Goal: Task Accomplishment & Management: Use online tool/utility

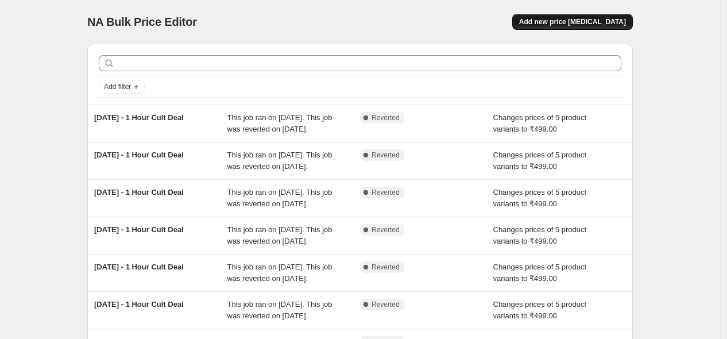
click at [598, 20] on span "Add new price [MEDICAL_DATA]" at bounding box center [572, 21] width 107 height 9
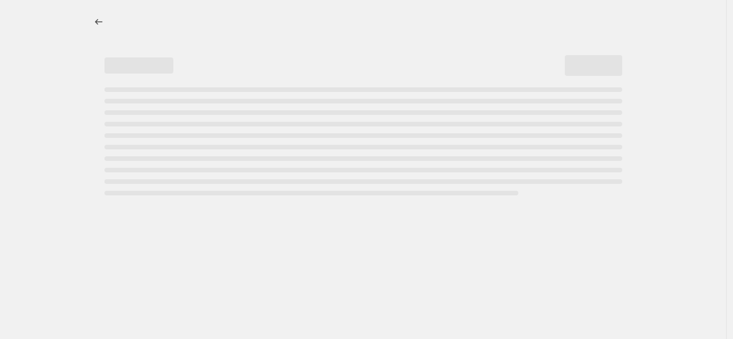
select select "percentage"
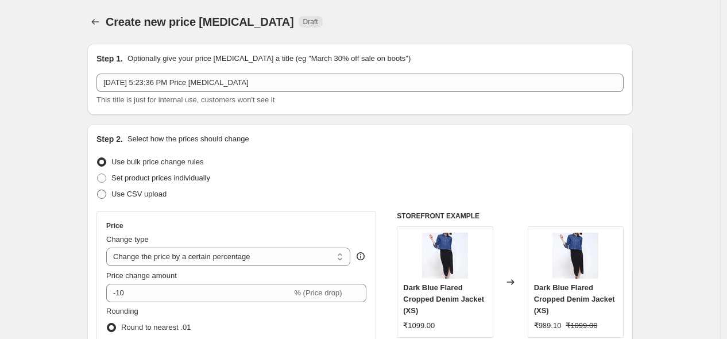
click at [123, 191] on span "Use CSV upload" at bounding box center [138, 194] width 55 height 9
click at [98, 190] on input "Use CSV upload" at bounding box center [97, 190] width 1 height 1
radio input "true"
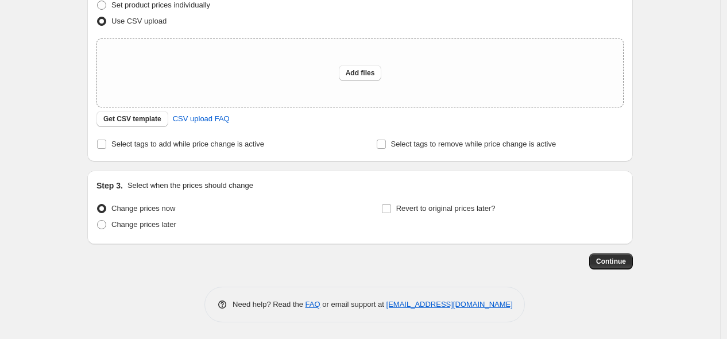
scroll to position [173, 0]
click at [137, 117] on span "Get CSV template" at bounding box center [132, 118] width 58 height 9
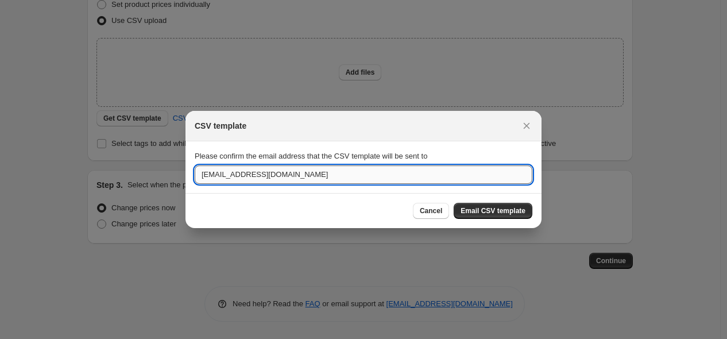
click at [227, 179] on input "[EMAIL_ADDRESS][DOMAIN_NAME]" at bounding box center [364, 174] width 338 height 18
type input "[PERSON_NAME][EMAIL_ADDRESS][PERSON_NAME][DOMAIN_NAME]"
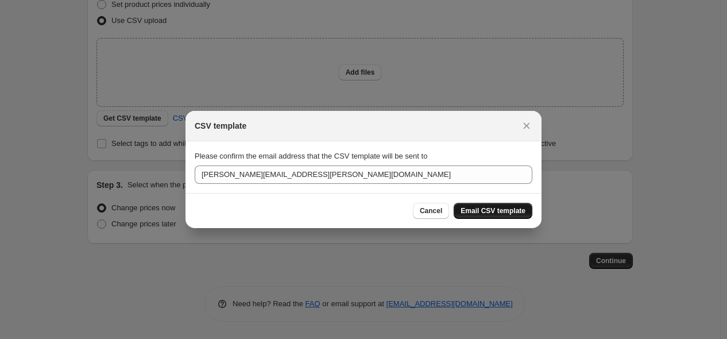
click at [489, 214] on span "Email CSV template" at bounding box center [493, 210] width 65 height 9
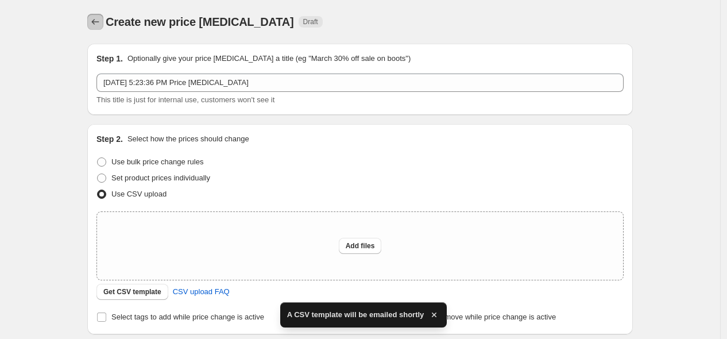
click at [96, 24] on icon "Price change jobs" at bounding box center [95, 22] width 7 height 6
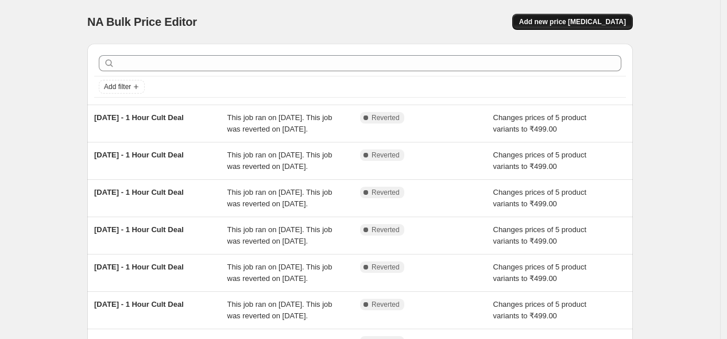
click at [548, 17] on span "Add new price [MEDICAL_DATA]" at bounding box center [572, 21] width 107 height 9
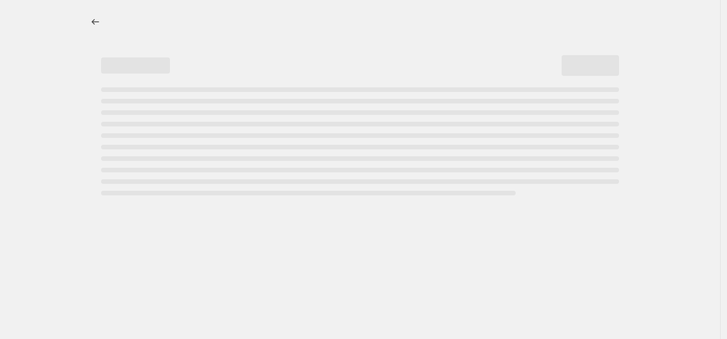
select select "percentage"
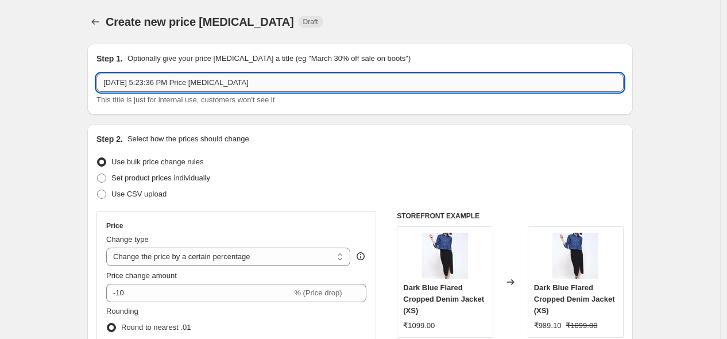
click at [180, 85] on input "[DATE] 5:23:36 PM Price [MEDICAL_DATA]" at bounding box center [359, 83] width 527 height 18
type input "New Price Update [DATE]"
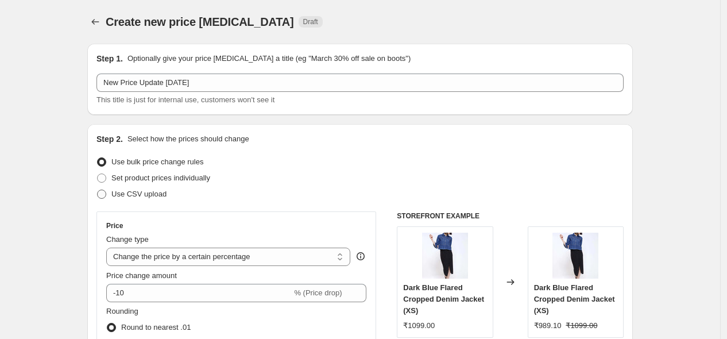
click at [155, 196] on span "Use CSV upload" at bounding box center [138, 194] width 55 height 9
click at [98, 190] on input "Use CSV upload" at bounding box center [97, 190] width 1 height 1
radio input "true"
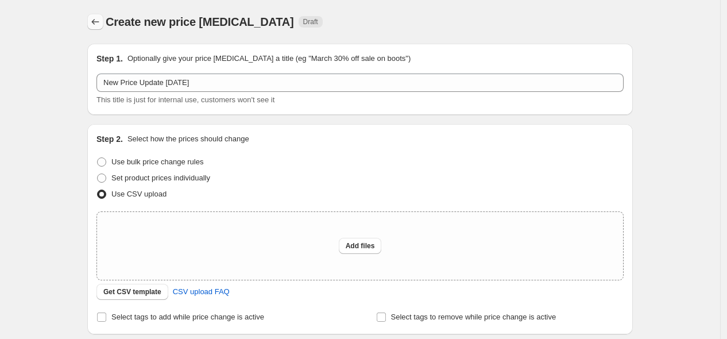
click at [98, 29] on button "Price change jobs" at bounding box center [95, 22] width 16 height 16
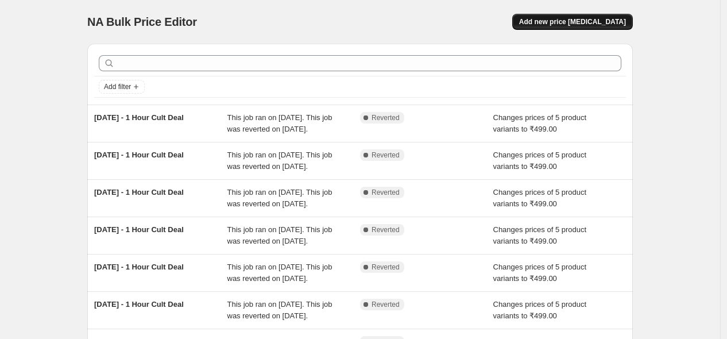
click at [623, 29] on button "Add new price [MEDICAL_DATA]" at bounding box center [572, 22] width 121 height 16
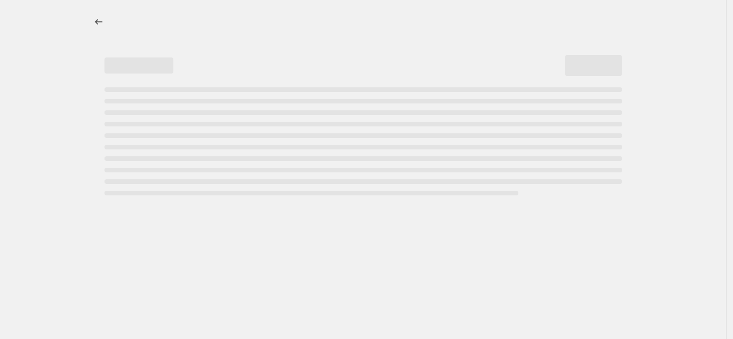
select select "percentage"
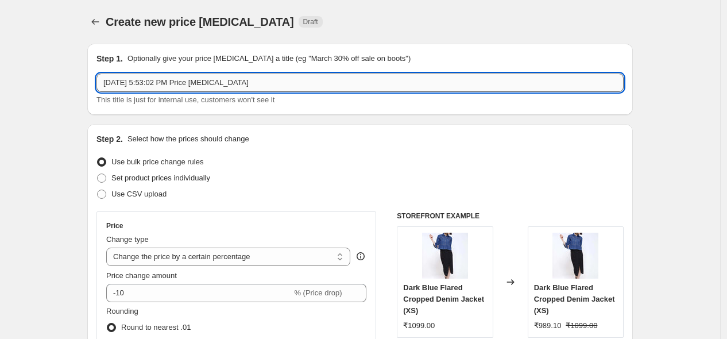
click at [149, 82] on input "Aug 26, 2025, 5:53:02 PM Price change job" at bounding box center [359, 83] width 527 height 18
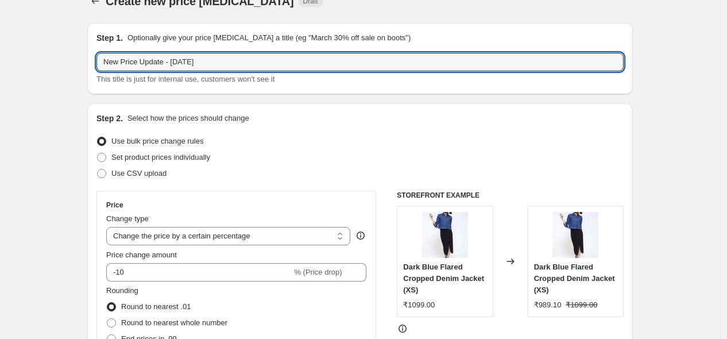
scroll to position [6, 0]
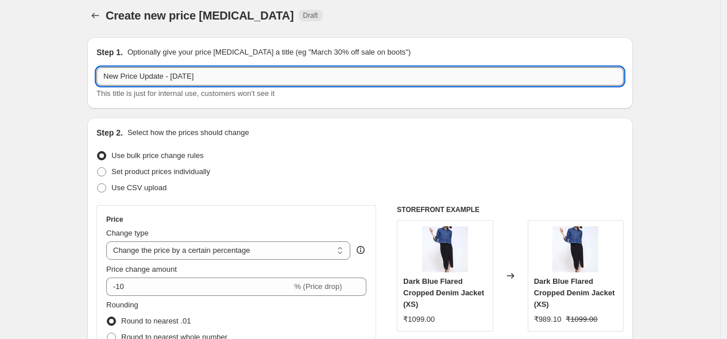
click at [180, 74] on input "New Price Update - 23rd August 2025" at bounding box center [359, 76] width 527 height 18
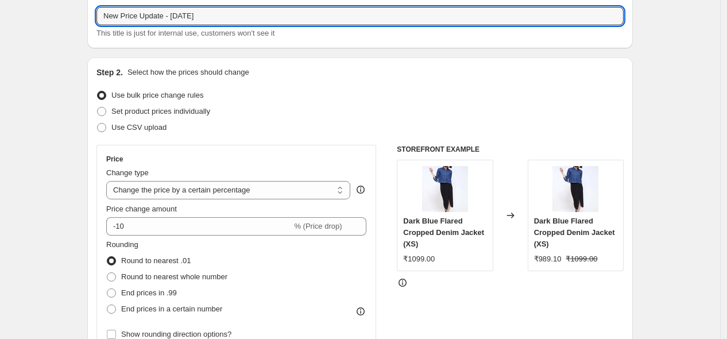
scroll to position [72, 0]
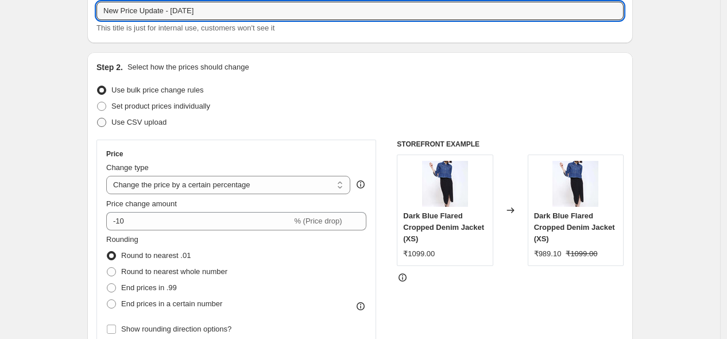
type input "New Price Update - 26th August 2025"
click at [133, 121] on span "Use CSV upload" at bounding box center [138, 122] width 55 height 9
click at [98, 118] on input "Use CSV upload" at bounding box center [97, 118] width 1 height 1
radio input "true"
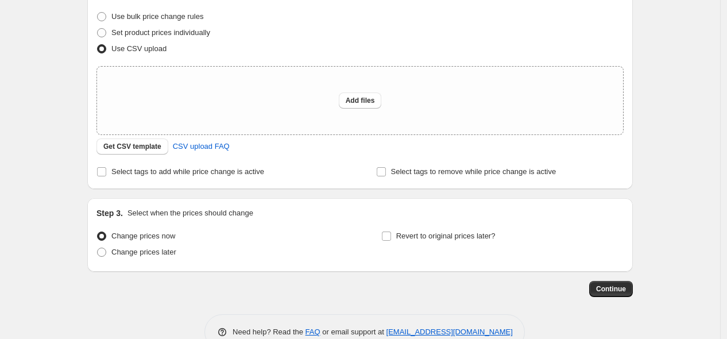
scroll to position [173, 0]
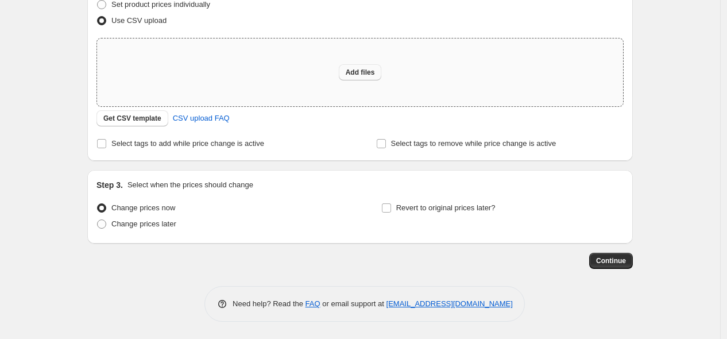
click at [362, 72] on span "Add files" at bounding box center [360, 72] width 29 height 9
type input "C:\fakepath\csv_template_user_20566.csv"
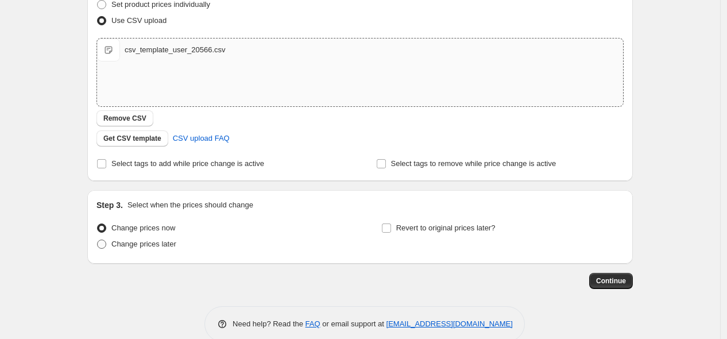
click at [149, 242] on span "Change prices later" at bounding box center [143, 243] width 65 height 9
click at [98, 240] on input "Change prices later" at bounding box center [97, 239] width 1 height 1
radio input "true"
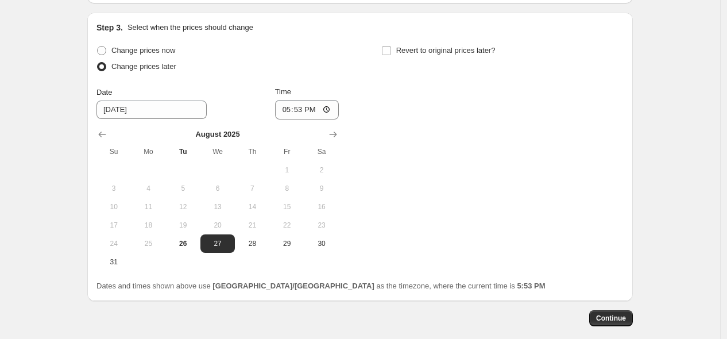
scroll to position [376, 0]
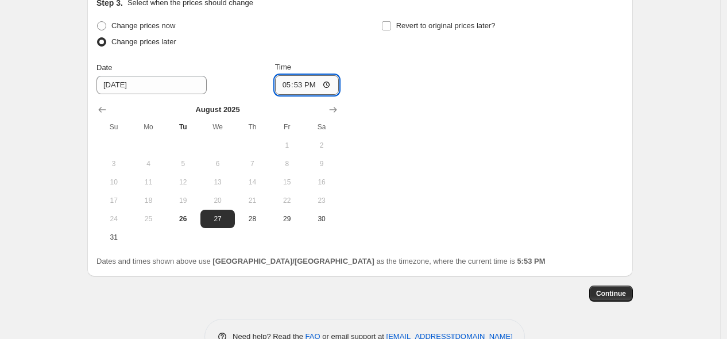
click at [286, 87] on input "17:53" at bounding box center [307, 85] width 64 height 20
click at [384, 122] on div "Change prices now Change prices later Date 8/27/2025 Time 00:00 August 2025 Su …" at bounding box center [359, 132] width 527 height 229
click at [299, 86] on input "00:00" at bounding box center [307, 85] width 64 height 20
type input "00:01"
click at [398, 147] on div "Change prices now Change prices later Date 8/27/2025 Time 00:01 August 2025 Su …" at bounding box center [359, 132] width 527 height 229
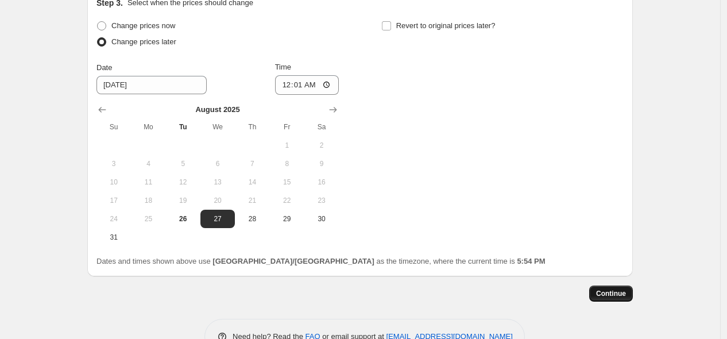
click at [621, 292] on span "Continue" at bounding box center [611, 293] width 30 height 9
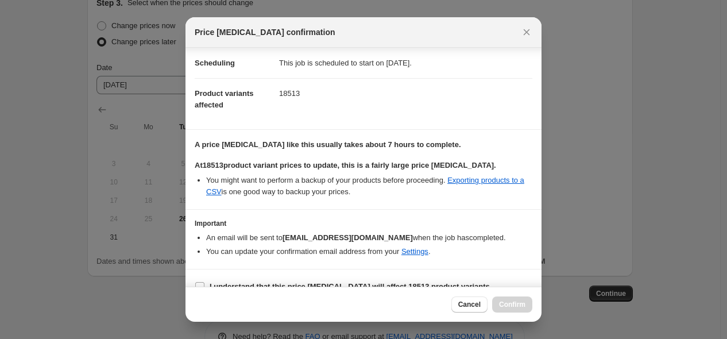
scroll to position [37, 0]
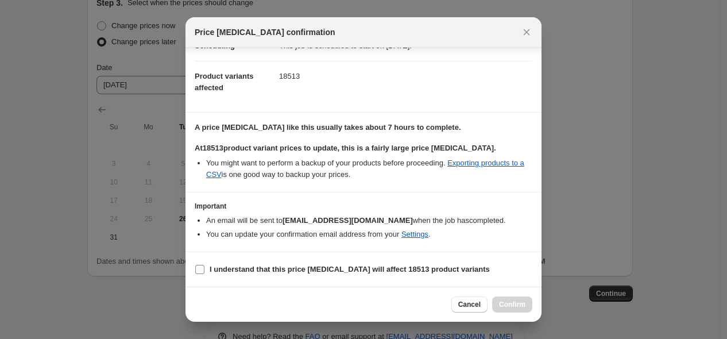
click at [199, 268] on input "I understand that this price change job will affect 18513 product variants" at bounding box center [199, 269] width 9 height 9
checkbox input "true"
click at [508, 306] on span "Confirm" at bounding box center [512, 304] width 26 height 9
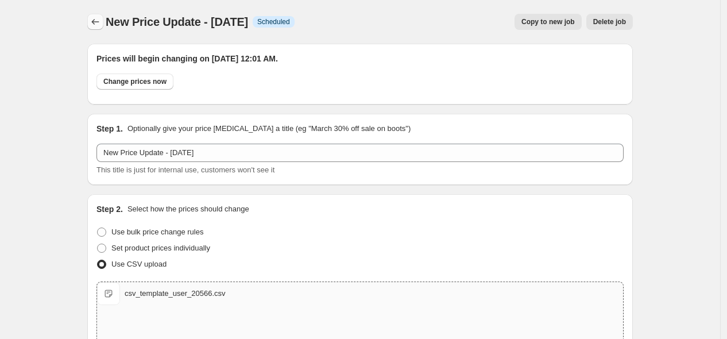
click at [101, 21] on icon "Price change jobs" at bounding box center [95, 21] width 11 height 11
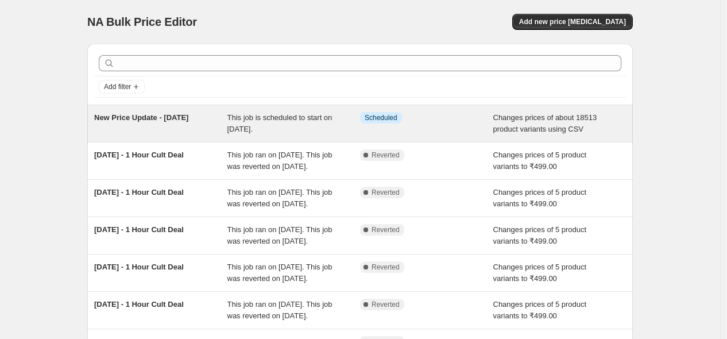
click at [421, 112] on div "Info Scheduled" at bounding box center [418, 117] width 116 height 11
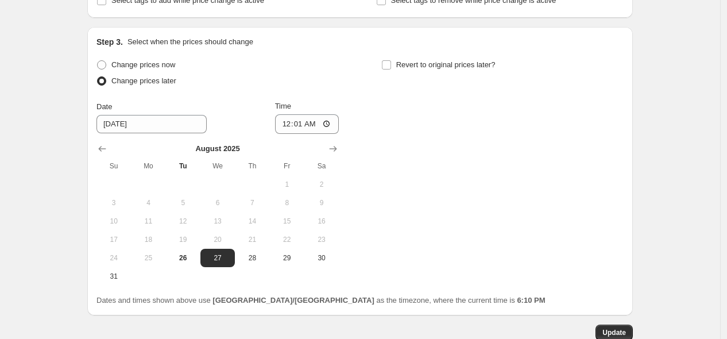
scroll to position [478, 0]
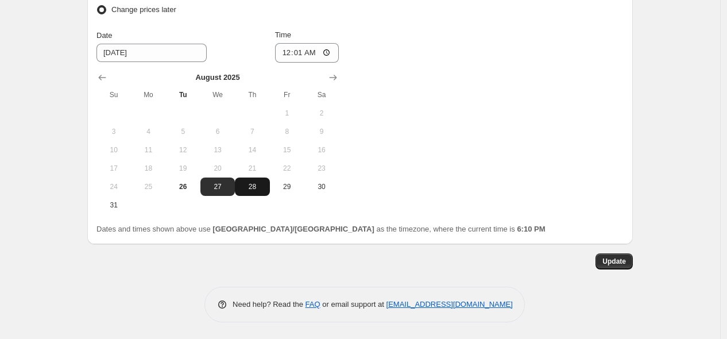
click at [250, 183] on span "28" at bounding box center [251, 186] width 25 height 9
type input "8/28/2025"
click at [613, 257] on span "Update" at bounding box center [614, 261] width 24 height 9
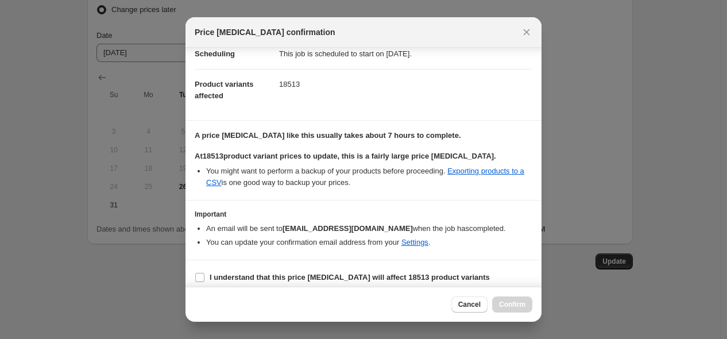
scroll to position [37, 0]
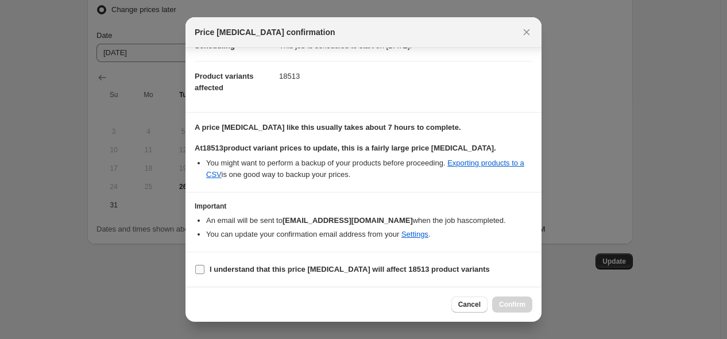
click at [198, 269] on input "I understand that this price change job will affect 18513 product variants" at bounding box center [199, 269] width 9 height 9
checkbox input "true"
click at [509, 307] on span "Confirm" at bounding box center [512, 304] width 26 height 9
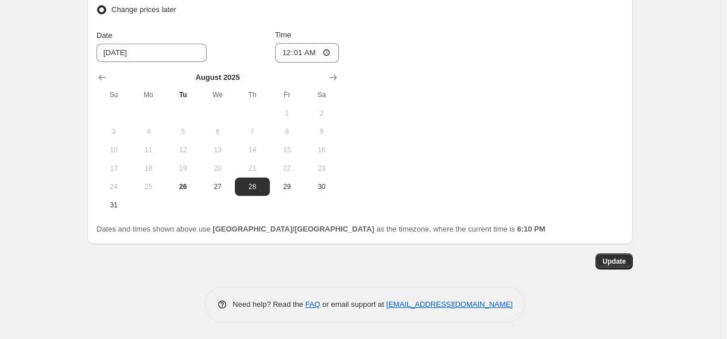
scroll to position [0, 0]
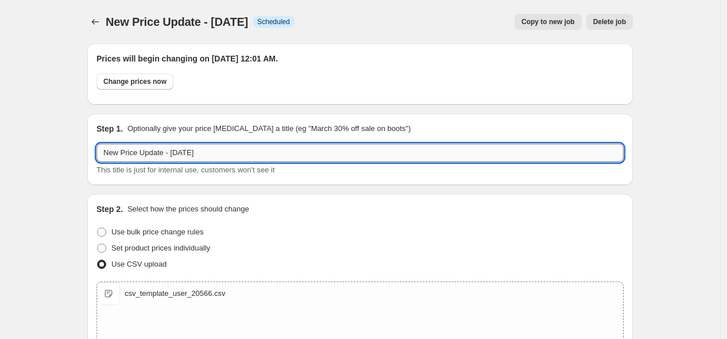
click at [180, 156] on input "New Price Update - 26th August 2025" at bounding box center [359, 153] width 527 height 18
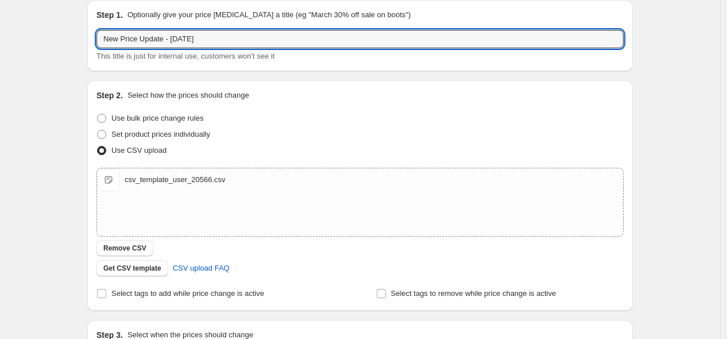
scroll to position [478, 0]
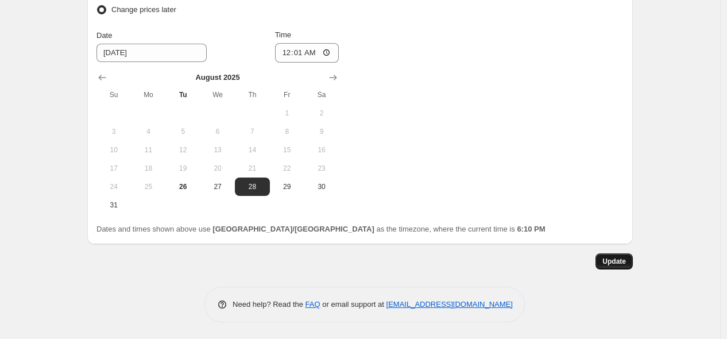
click at [624, 265] on span "Update" at bounding box center [614, 261] width 24 height 9
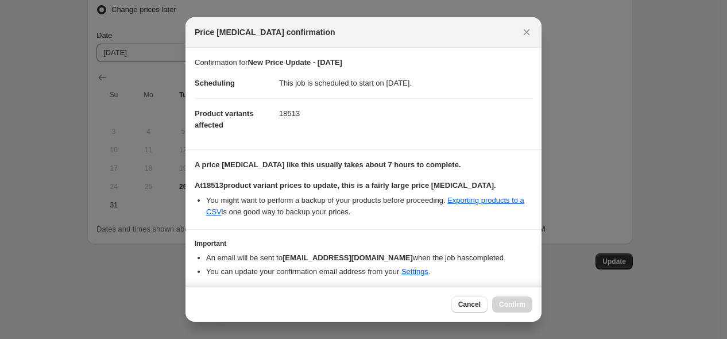
scroll to position [37, 0]
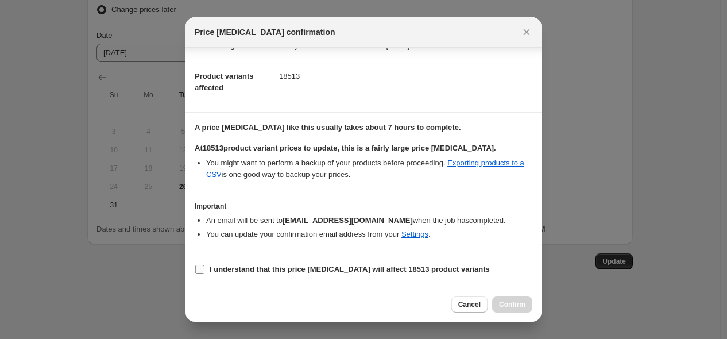
click at [199, 272] on input "I understand that this price change job will affect 18513 product variants" at bounding box center [199, 269] width 9 height 9
checkbox input "true"
click at [507, 308] on span "Confirm" at bounding box center [512, 304] width 26 height 9
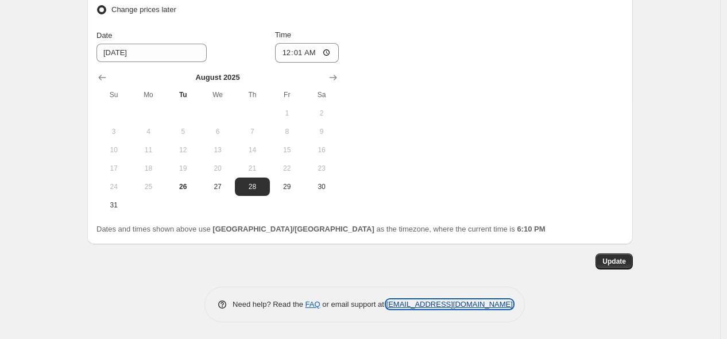
click at [507, 308] on link "[EMAIL_ADDRESS][DOMAIN_NAME]" at bounding box center [449, 304] width 126 height 9
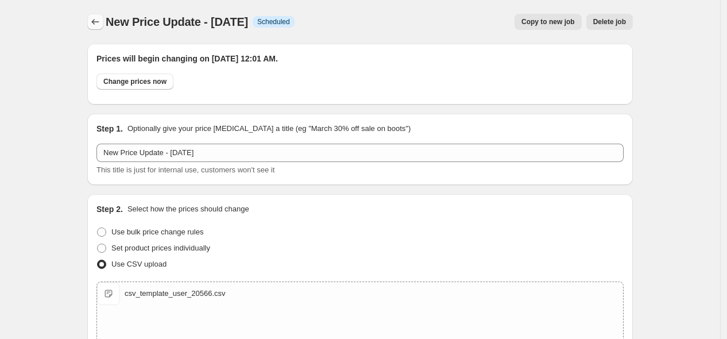
click at [101, 18] on icon "Price change jobs" at bounding box center [95, 21] width 11 height 11
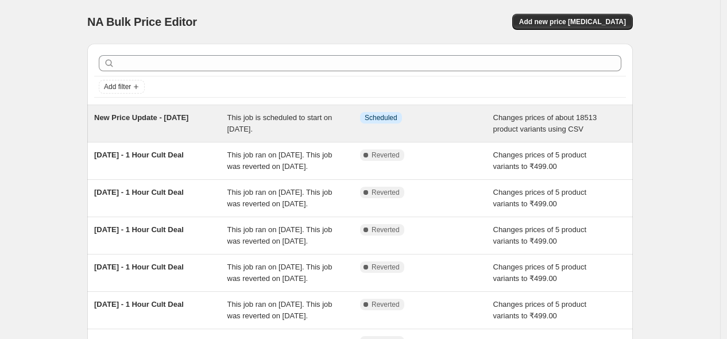
drag, startPoint x: 0, startPoint y: 0, endPoint x: 362, endPoint y: 129, distance: 384.0
click at [361, 129] on div "This job is scheduled to start on [DATE]." at bounding box center [293, 123] width 133 height 23
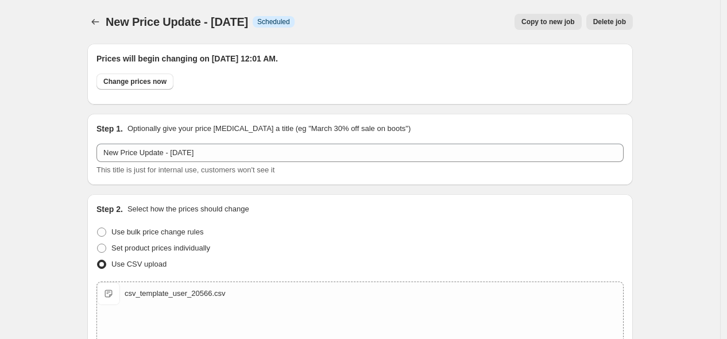
click at [388, 91] on div "Change prices now" at bounding box center [359, 85] width 527 height 22
